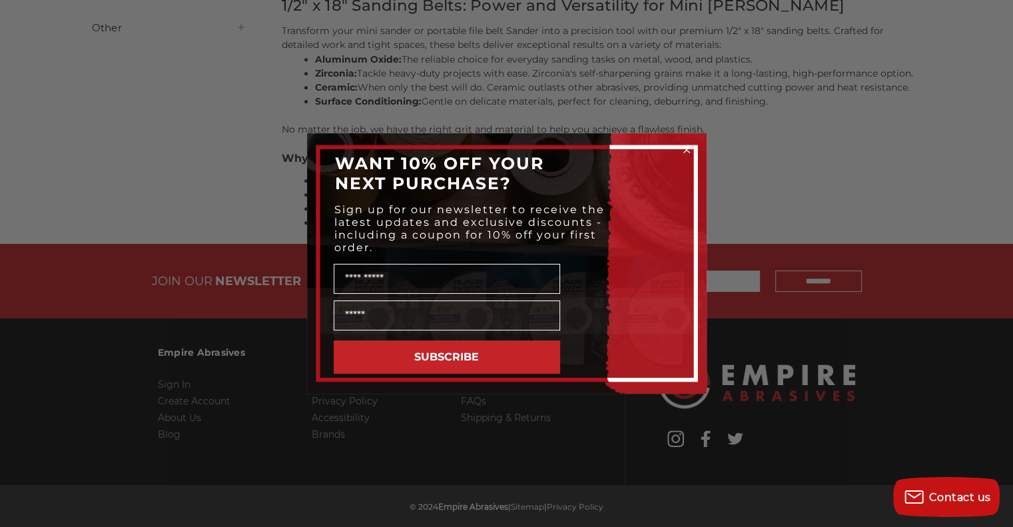
scroll to position [626, 0]
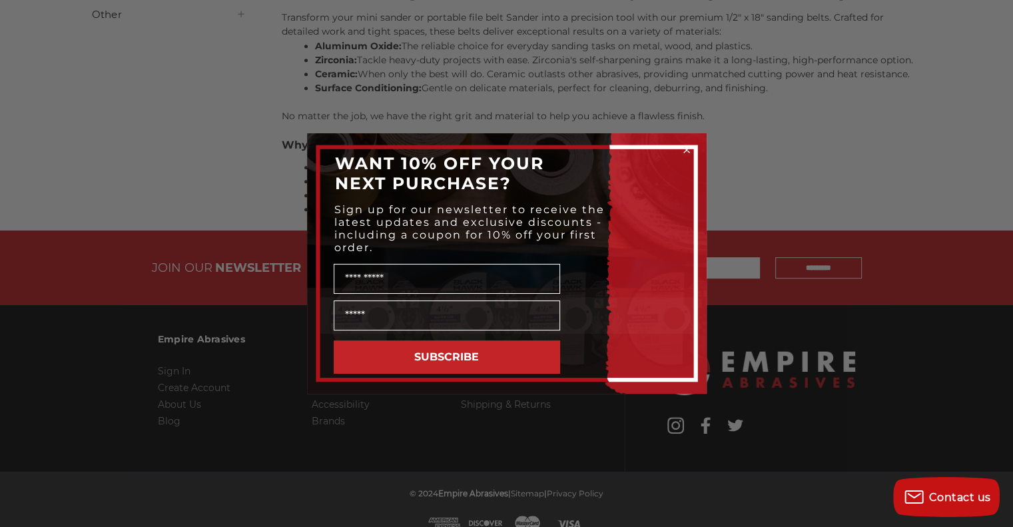
click at [683, 147] on circle "Close dialog" at bounding box center [686, 150] width 13 height 13
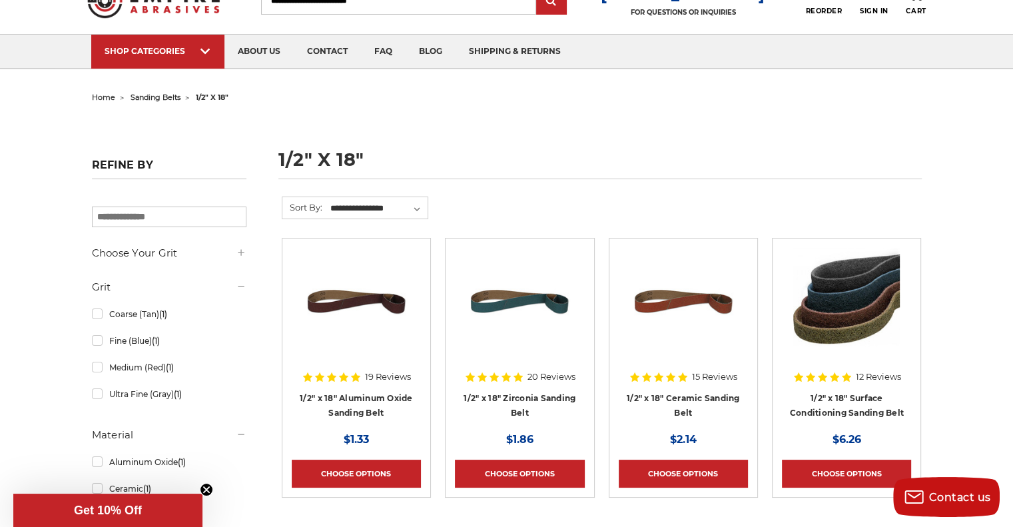
scroll to position [0, 0]
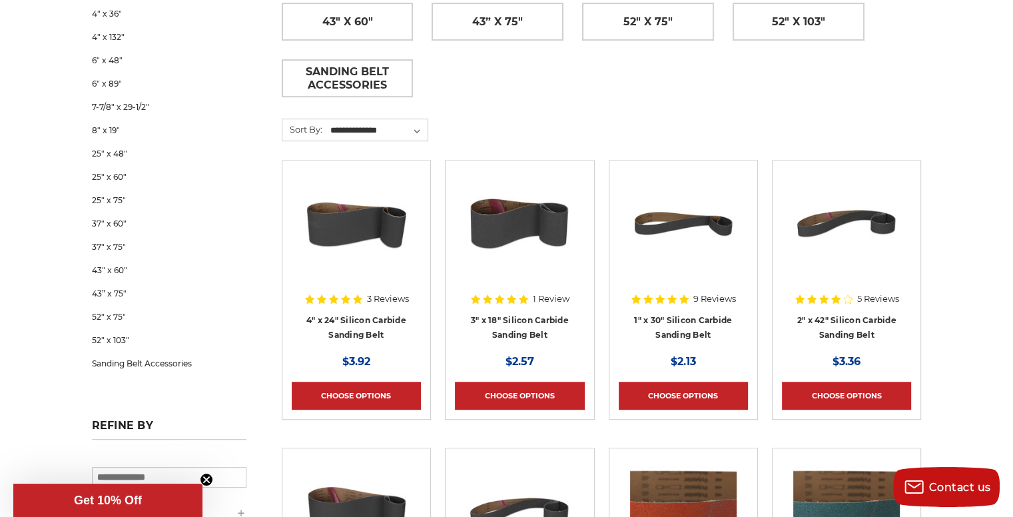
scroll to position [710, 0]
